Goal: Task Accomplishment & Management: Use online tool/utility

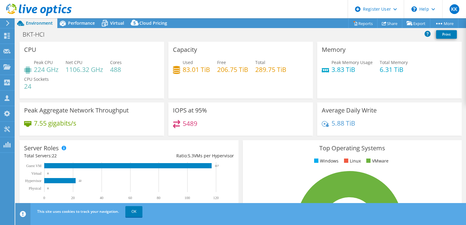
click at [32, 11] on use at bounding box center [39, 10] width 66 height 12
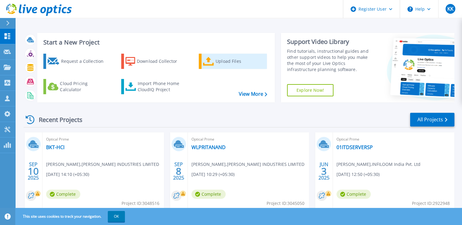
click at [212, 64] on icon at bounding box center [208, 61] width 11 height 9
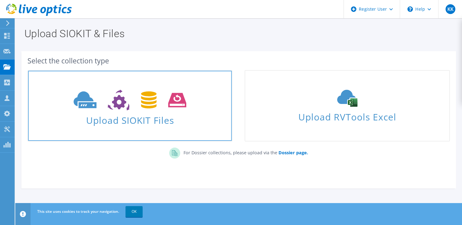
click at [113, 109] on icon at bounding box center [130, 100] width 113 height 21
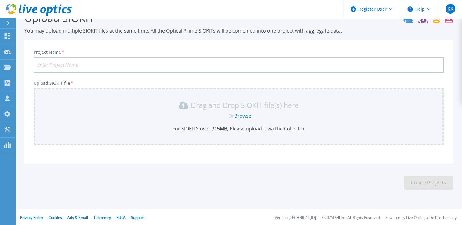
scroll to position [17, 0]
click at [242, 114] on link "Browse" at bounding box center [242, 115] width 17 height 7
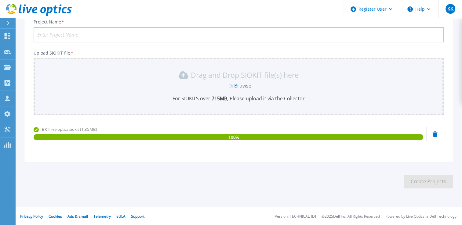
scroll to position [0, 0]
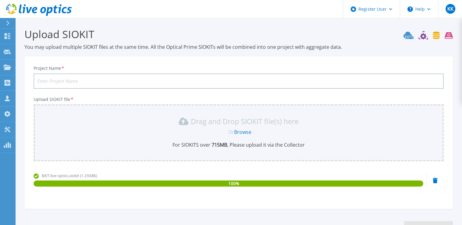
click at [15, 8] on icon at bounding box center [16, 8] width 2 height 2
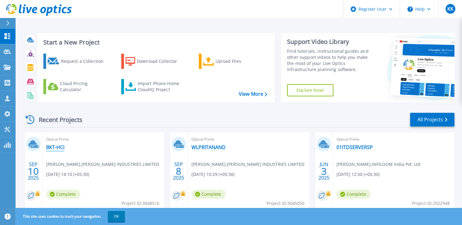
click at [59, 147] on link "BKT-HCI" at bounding box center [55, 147] width 18 height 6
